Goal: Task Accomplishment & Management: Use online tool/utility

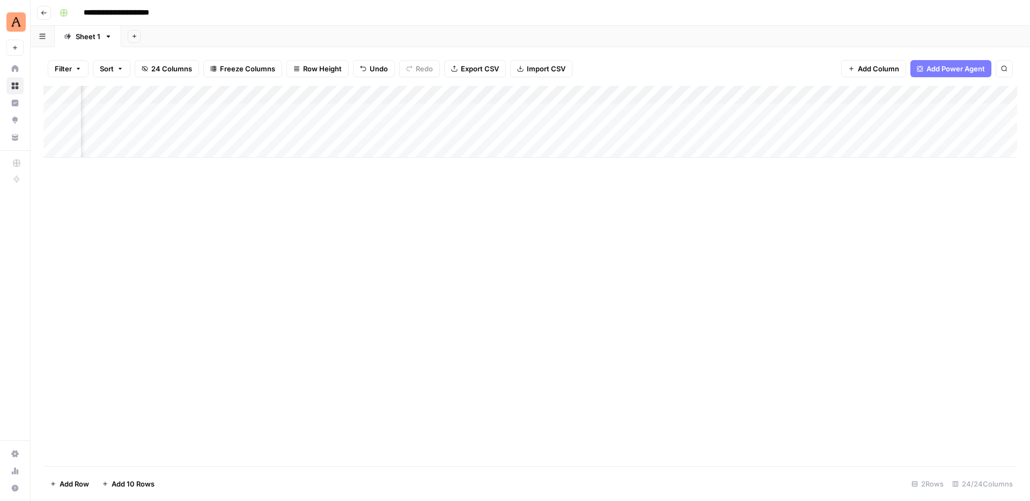
scroll to position [0, 996]
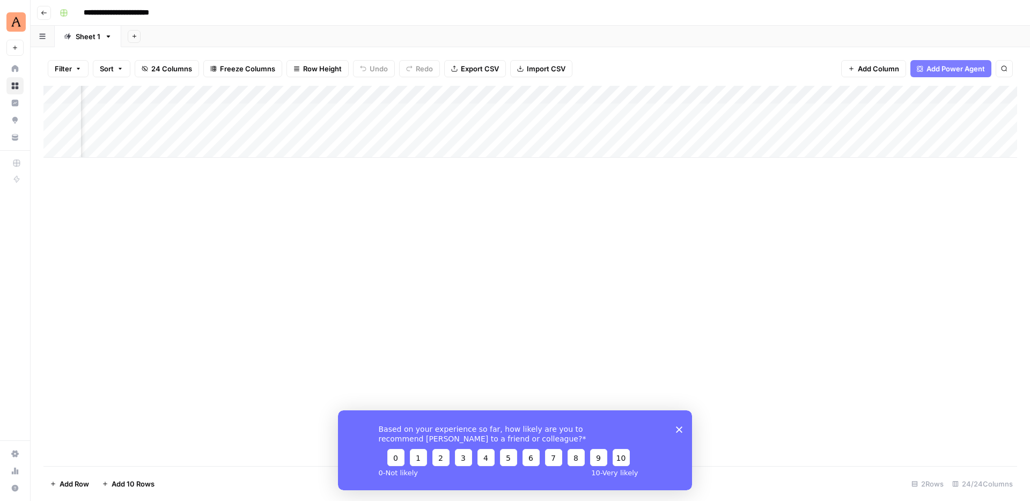
click at [679, 431] on icon "Close survey" at bounding box center [679, 429] width 6 height 6
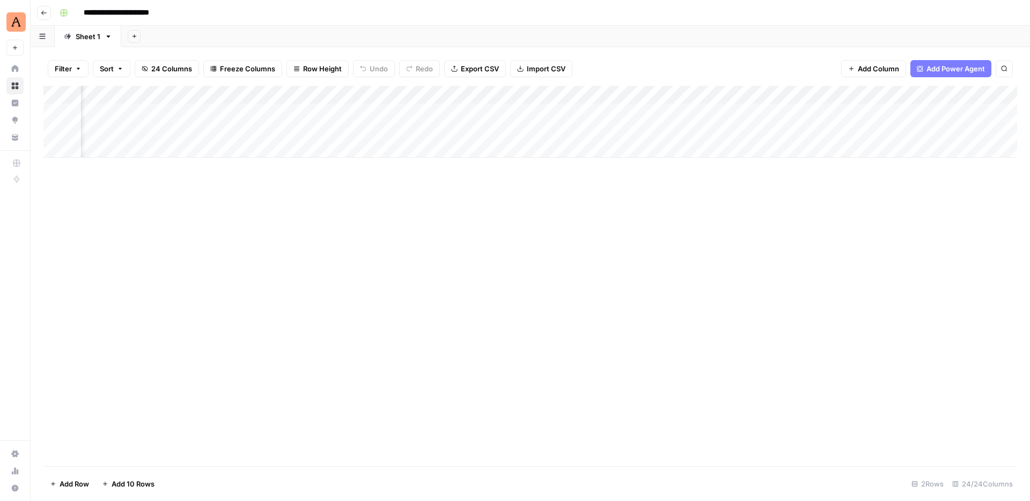
scroll to position [0, 955]
click at [461, 130] on div "Add Column" at bounding box center [530, 122] width 974 height 72
click at [499, 130] on div "Add Column" at bounding box center [530, 122] width 974 height 72
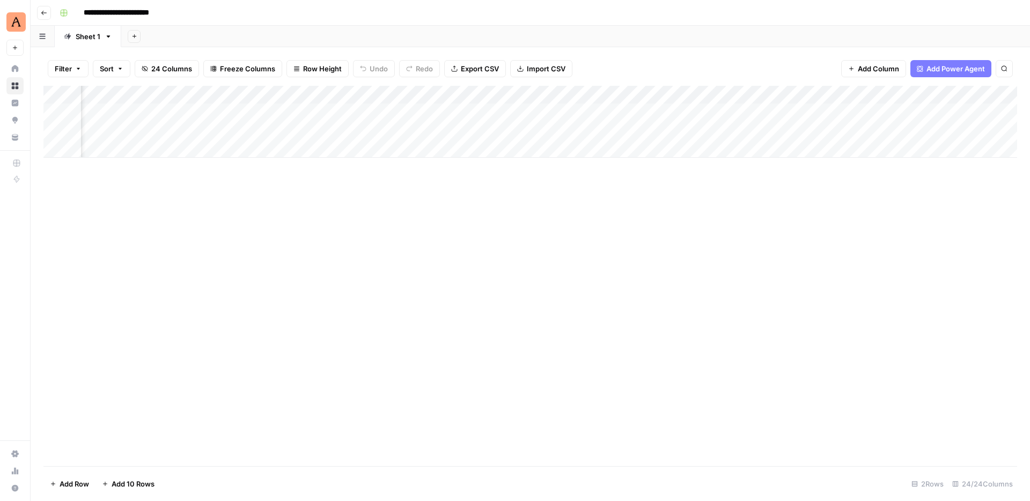
click at [537, 129] on div "Add Column" at bounding box center [530, 122] width 974 height 72
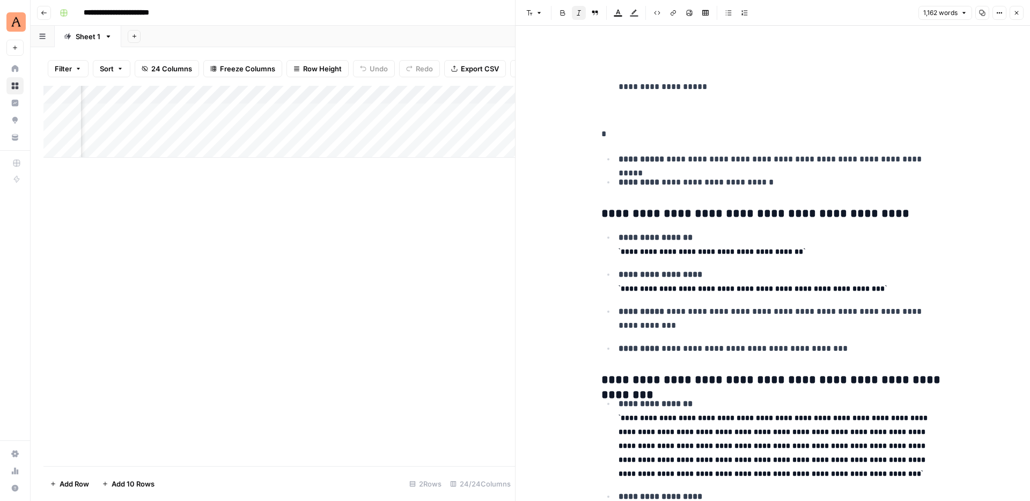
scroll to position [1983, 0]
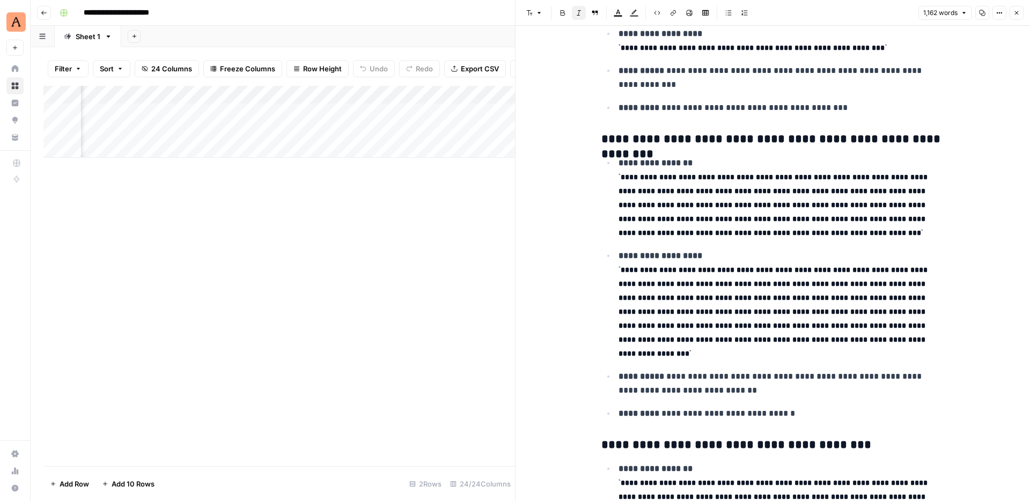
click at [1016, 10] on icon "button" at bounding box center [1016, 13] width 6 height 6
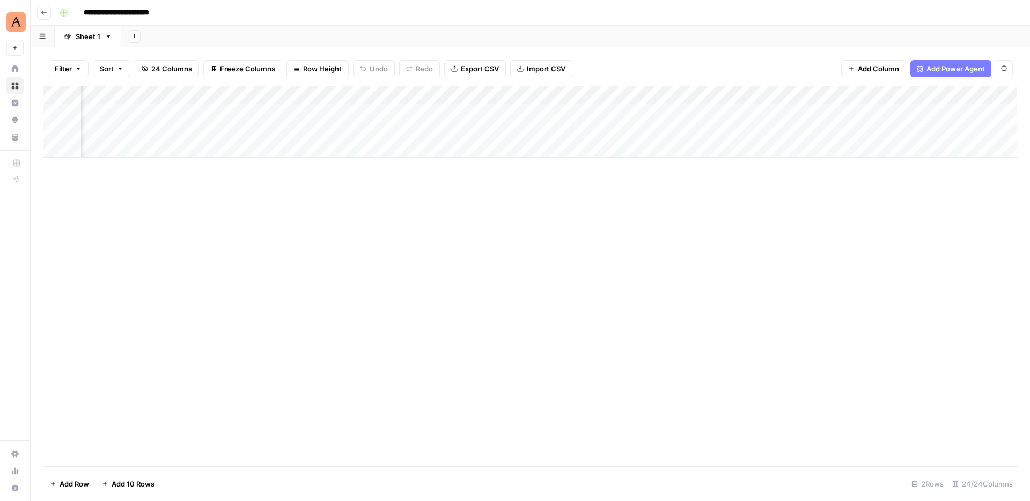
scroll to position [0, 1184]
click at [683, 130] on div "Add Column" at bounding box center [530, 122] width 974 height 72
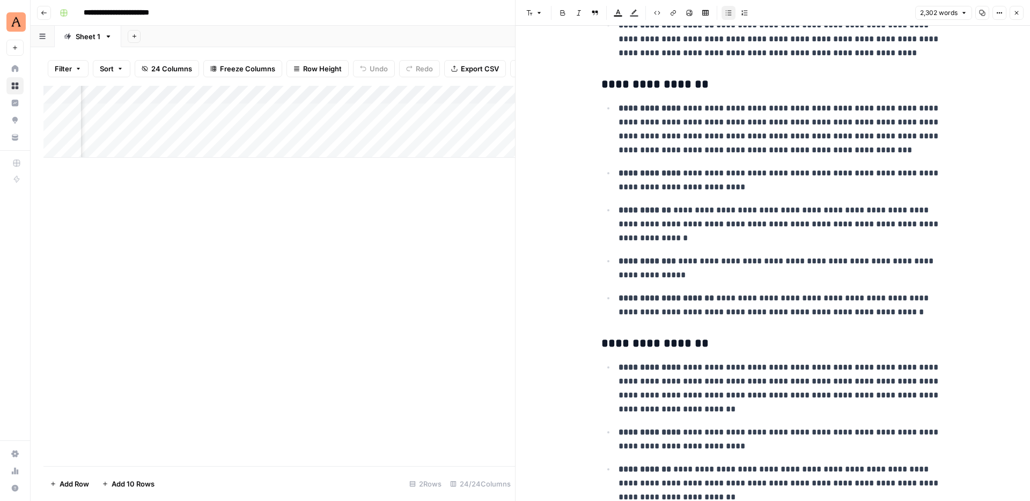
scroll to position [4053, 0]
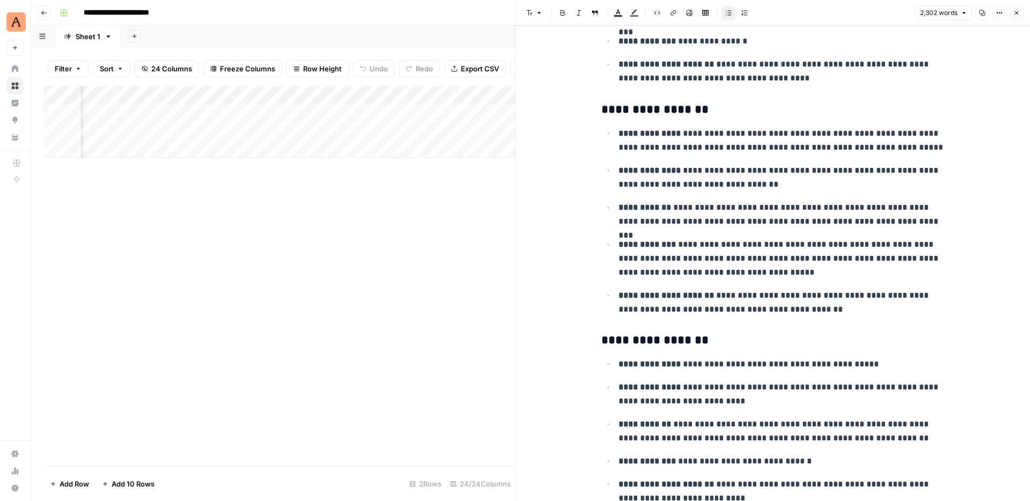
click at [1018, 13] on icon "button" at bounding box center [1016, 13] width 6 height 6
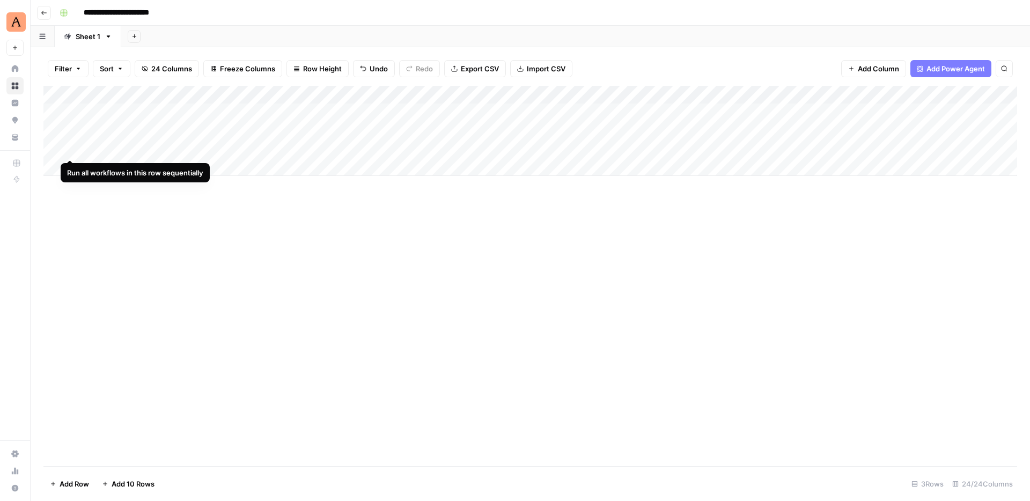
click at [56, 150] on div "Add Column" at bounding box center [530, 131] width 974 height 90
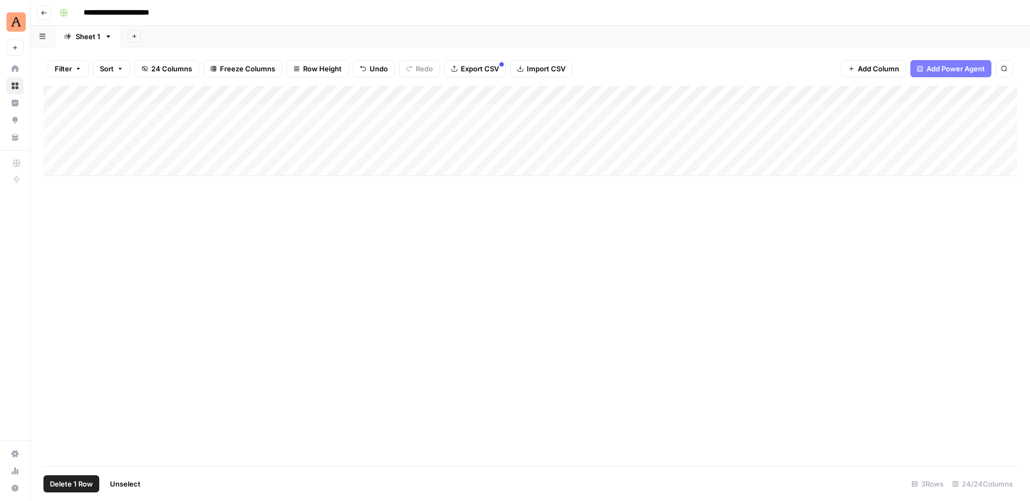
click at [61, 480] on span "Delete 1 Row" at bounding box center [71, 483] width 43 height 11
click at [484, 123] on span "Delete" at bounding box center [476, 124] width 23 height 11
click at [583, 129] on div "Add Column" at bounding box center [530, 122] width 974 height 72
